Goal: Task Accomplishment & Management: Manage account settings

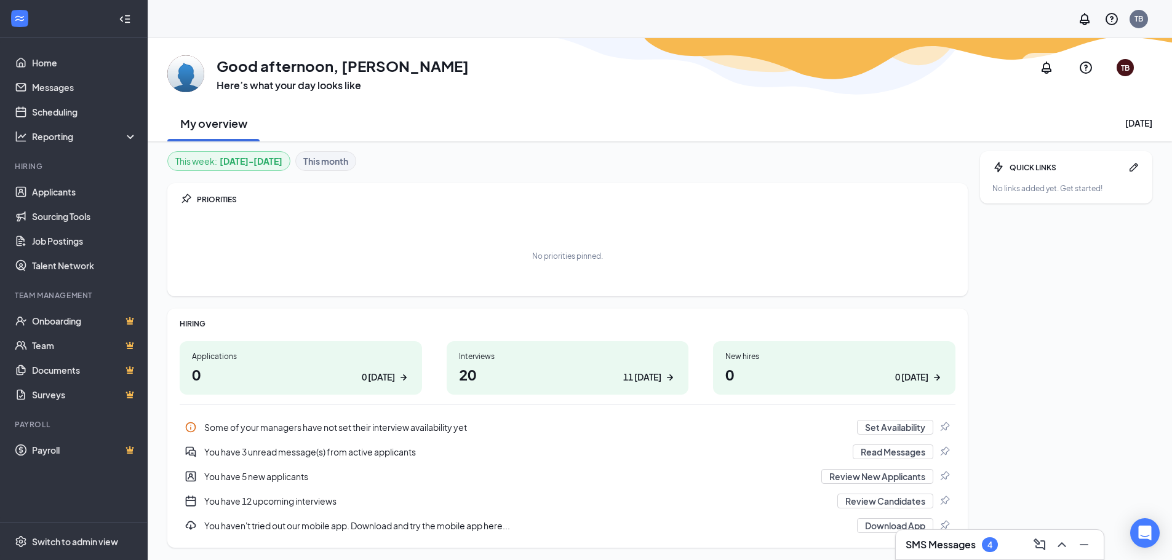
click at [562, 375] on h1 "20 11 [DATE]" at bounding box center [568, 374] width 218 height 21
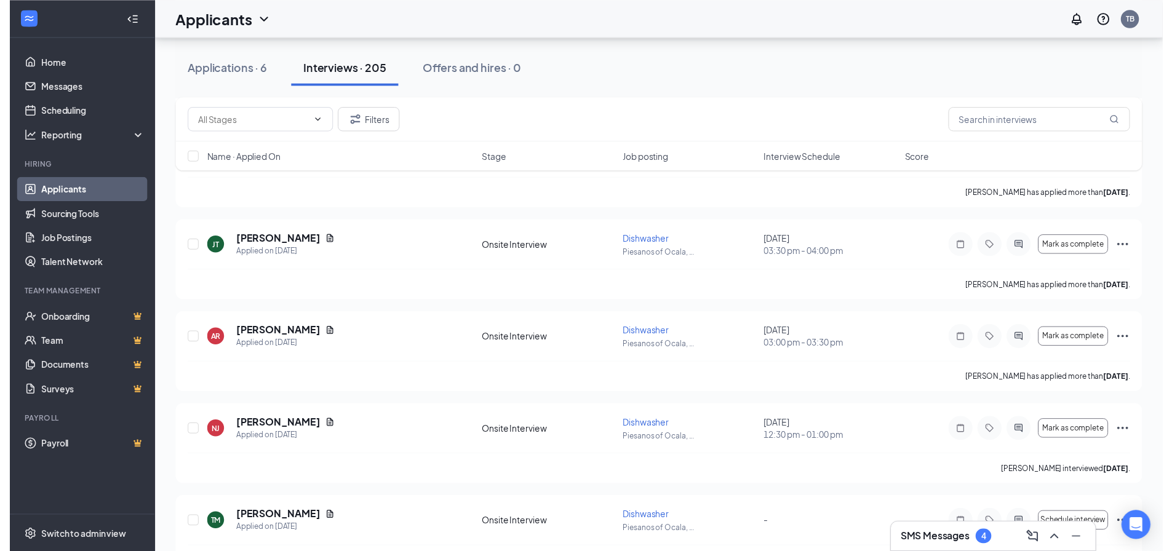
scroll to position [3628, 0]
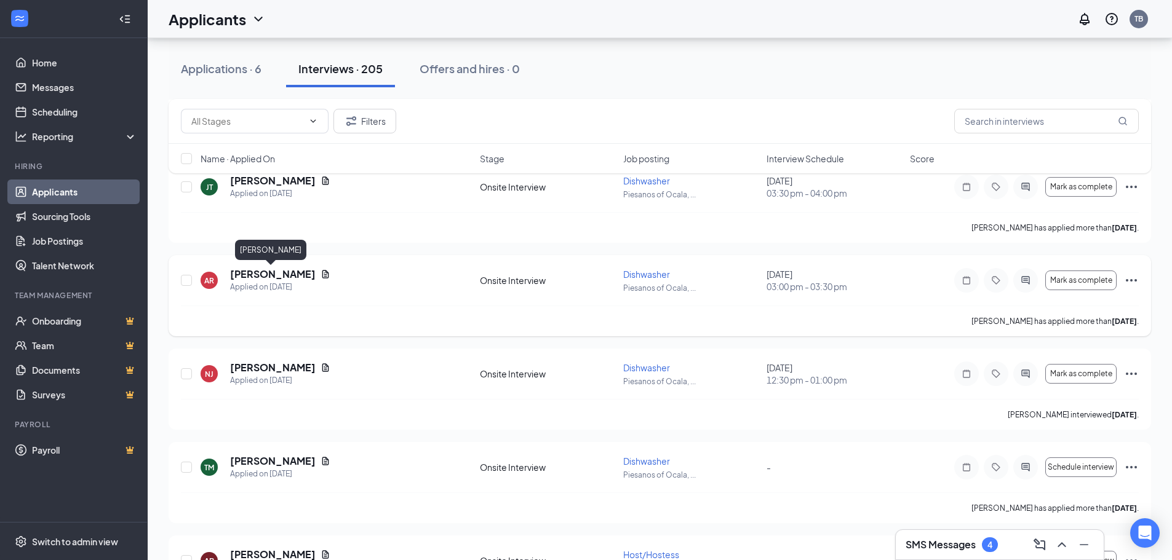
click at [271, 277] on h5 "[PERSON_NAME]" at bounding box center [272, 275] width 85 height 14
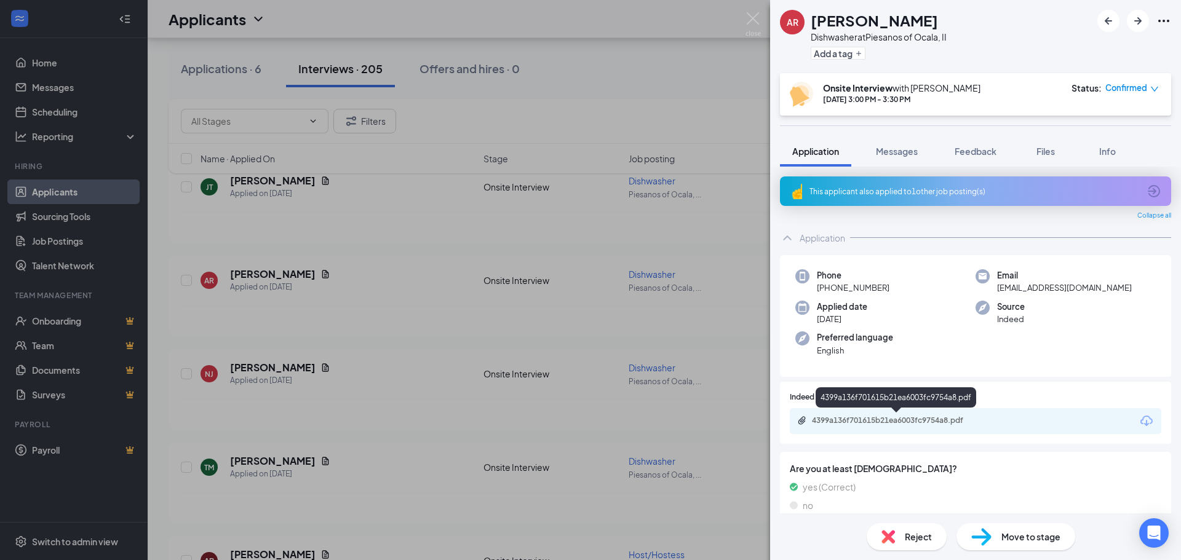
click at [897, 424] on div "4399a136f701615b21ea6003fc9754a8.pdf" at bounding box center [898, 421] width 172 height 10
click at [625, 79] on div "AR [PERSON_NAME] at [GEOGRAPHIC_DATA] of Ocala, II Add a tag Onsite Interview w…" at bounding box center [590, 280] width 1181 height 560
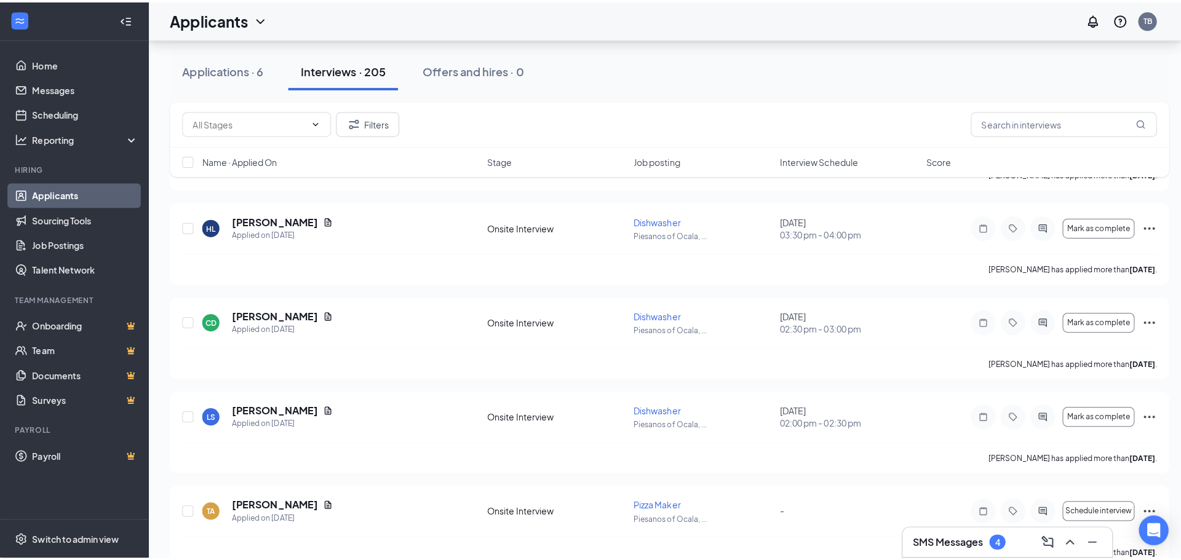
scroll to position [4059, 0]
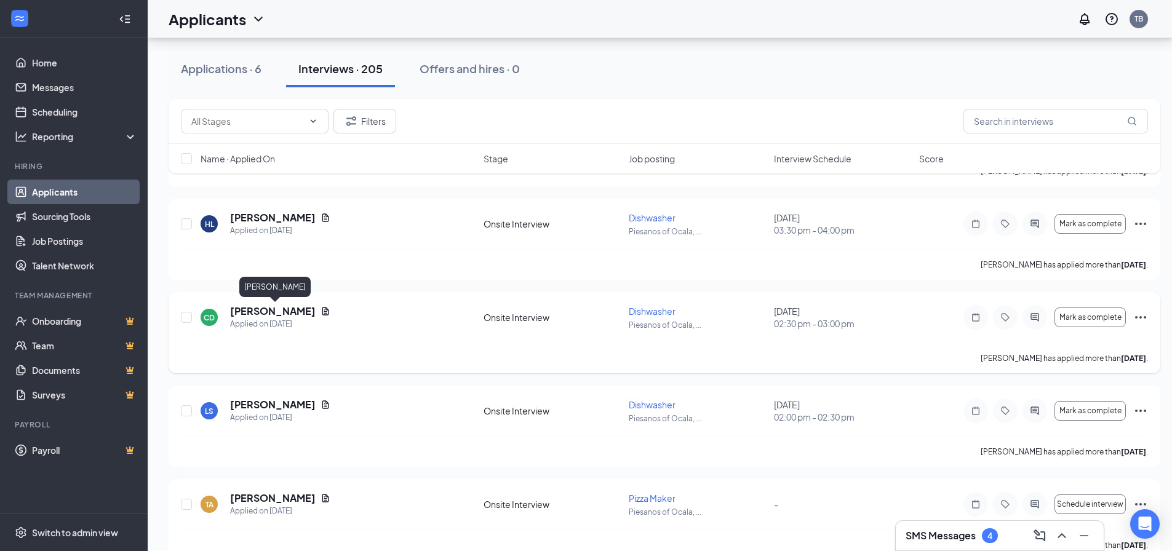
click at [281, 307] on h5 "[PERSON_NAME]" at bounding box center [272, 311] width 85 height 14
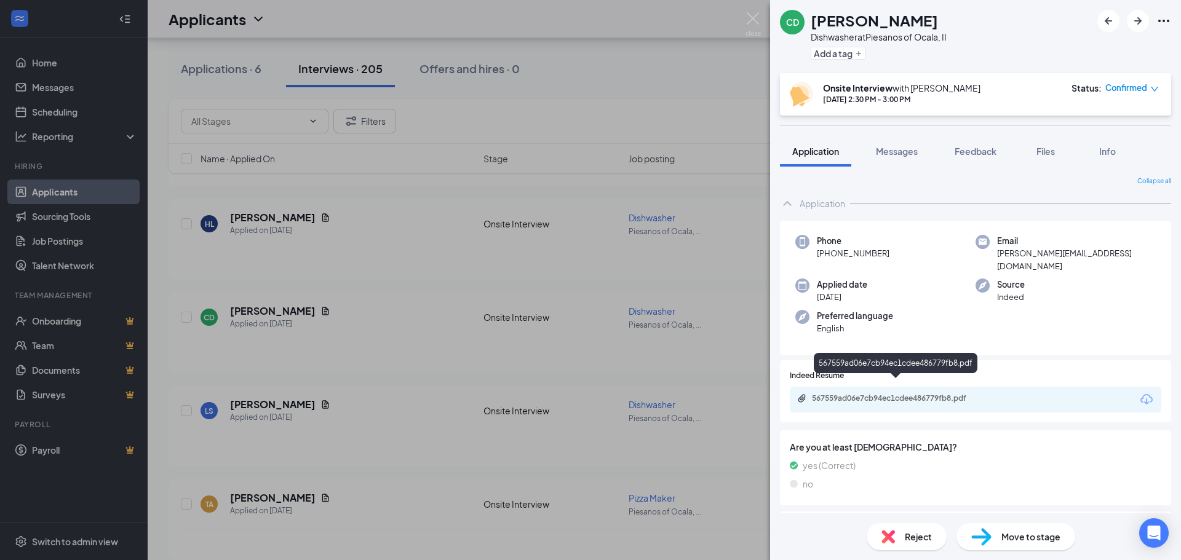
click at [914, 394] on div "567559ad06e7cb94ec1cdee486779fb8.pdf" at bounding box center [898, 399] width 172 height 10
